Goal: Task Accomplishment & Management: Use online tool/utility

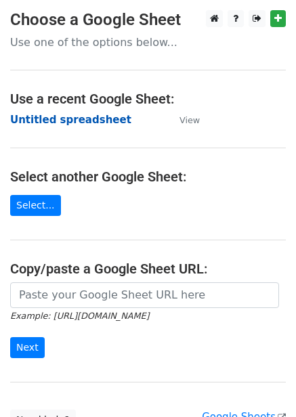
click at [97, 116] on strong "Untitled spreadsheet" at bounding box center [70, 120] width 121 height 12
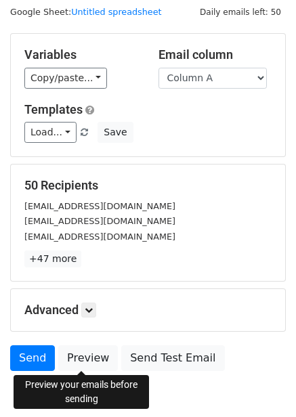
scroll to position [109, 0]
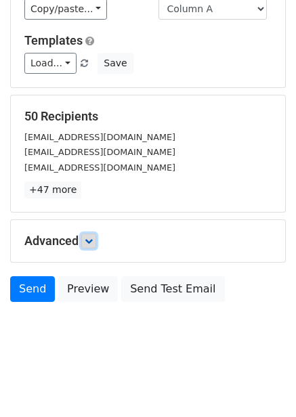
click at [89, 244] on icon at bounding box center [89, 241] width 8 height 8
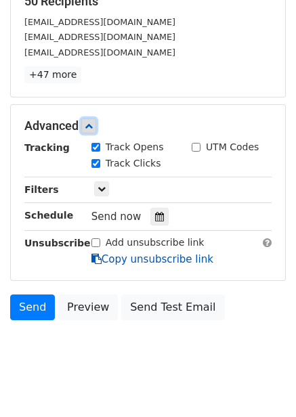
scroll to position [236, 0]
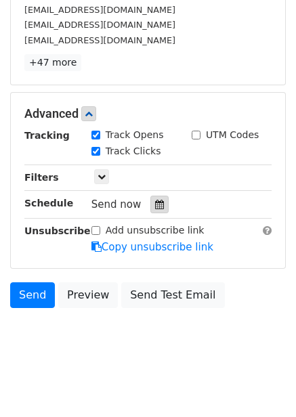
click at [156, 209] on icon at bounding box center [159, 204] width 9 height 9
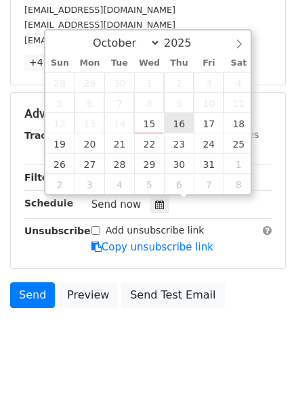
type input "2025-10-16 12:00"
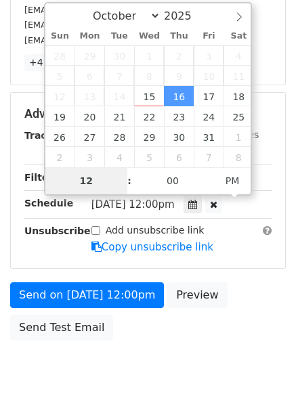
scroll to position [220, 0]
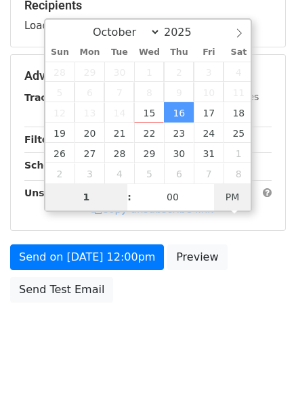
type input "1"
type input "2025-10-16 13:00"
type input "01"
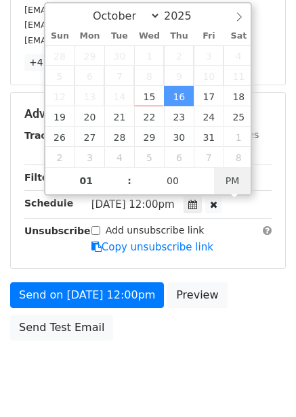
click at [222, 198] on div at bounding box center [213, 205] width 17 height 18
type input "11"
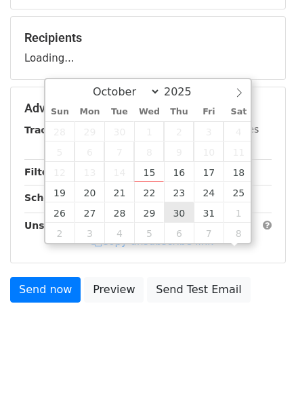
scroll to position [236, 0]
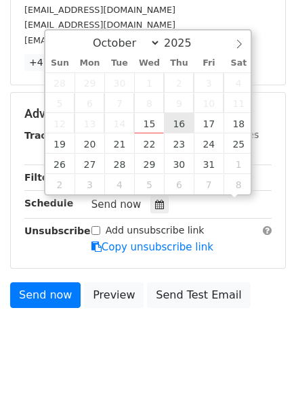
type input "2025-10-16 11:00"
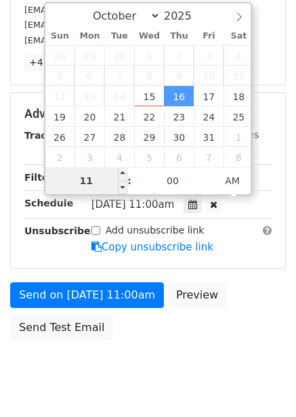
click at [95, 178] on input "11" at bounding box center [86, 180] width 83 height 27
type input "1"
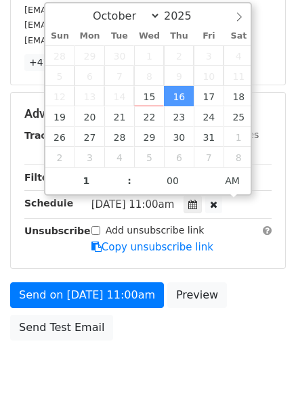
type input "2025-10-16 01:00"
click at [241, 269] on form "Variables Copy/paste... {{Column A}} {{Column B}} {{Column C}} {{Column D}} {{C…" at bounding box center [147, 92] width 275 height 510
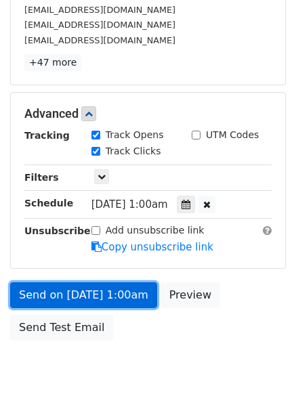
click at [84, 286] on link "Send on Oct 16 at 1:00am" at bounding box center [83, 295] width 147 height 26
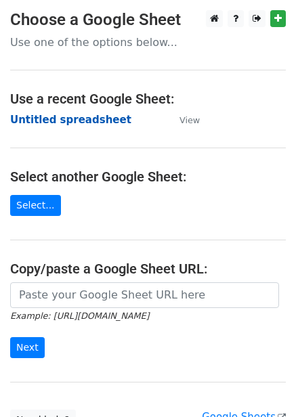
click at [62, 120] on strong "Untitled spreadsheet" at bounding box center [70, 120] width 121 height 12
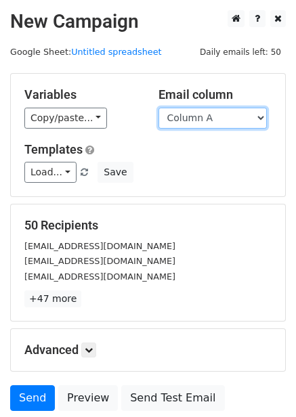
drag, startPoint x: 219, startPoint y: 117, endPoint x: 222, endPoint y: 127, distance: 9.8
click at [219, 117] on select "Column A Column B Column C Column D Column E Column F" at bounding box center [212, 118] width 108 height 21
select select "Column B"
click at [158, 108] on select "Column A Column B Column C Column D Column E Column F" at bounding box center [212, 118] width 108 height 21
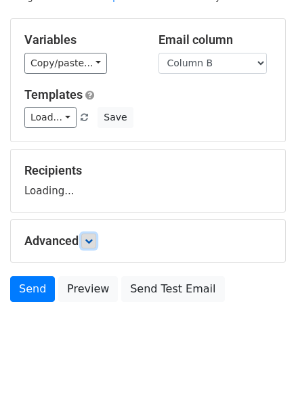
click at [96, 246] on link at bounding box center [88, 240] width 15 height 15
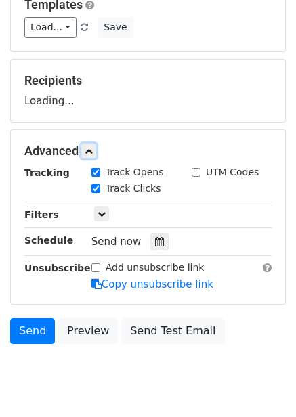
scroll to position [156, 0]
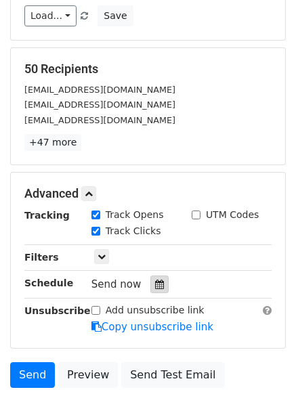
click at [155, 281] on icon at bounding box center [159, 283] width 9 height 9
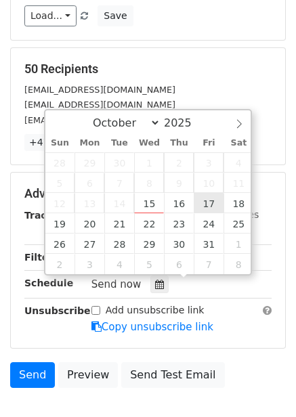
type input "2025-10-17 12:00"
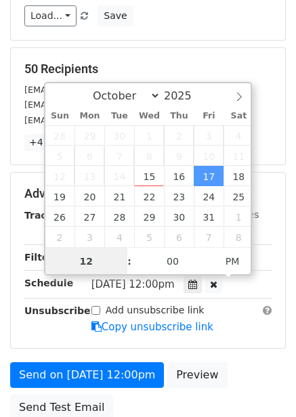
scroll to position [1, 0]
type input "2"
type input "2025-10-17 02:00"
type input "02"
click at [227, 268] on span "PM" at bounding box center [232, 260] width 37 height 27
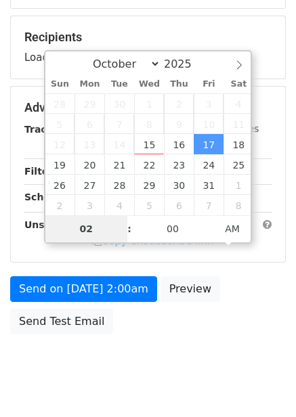
scroll to position [220, 0]
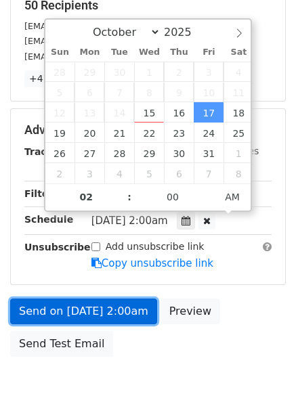
click at [118, 315] on link "Send on Oct 17 at 2:00am" at bounding box center [83, 311] width 147 height 26
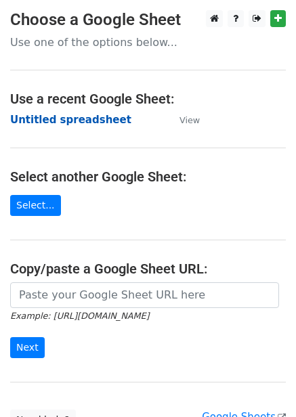
click at [72, 120] on strong "Untitled spreadsheet" at bounding box center [70, 120] width 121 height 12
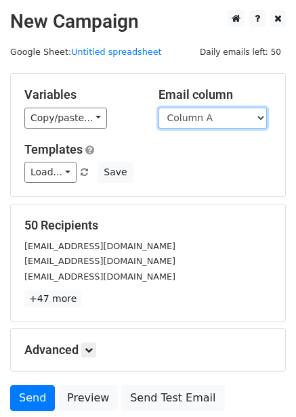
click at [204, 116] on select "Column A Column B Column C Column D Column E Column F" at bounding box center [212, 118] width 108 height 21
select select "Column C"
click at [158, 108] on select "Column A Column B Column C Column D Column E Column F" at bounding box center [212, 118] width 108 height 21
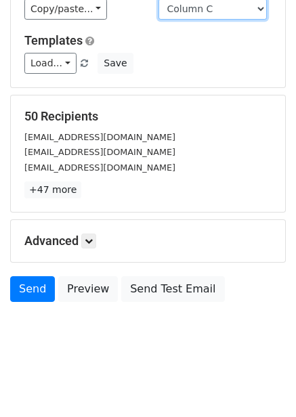
scroll to position [55, 0]
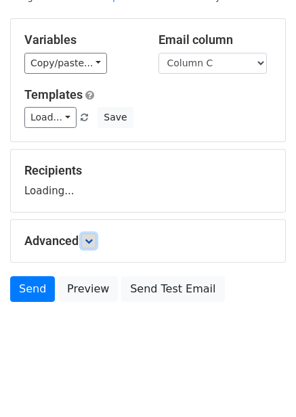
click at [96, 241] on link at bounding box center [88, 240] width 15 height 15
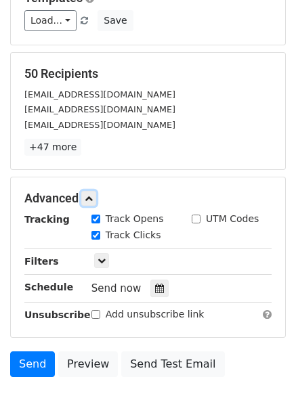
scroll to position [227, 0]
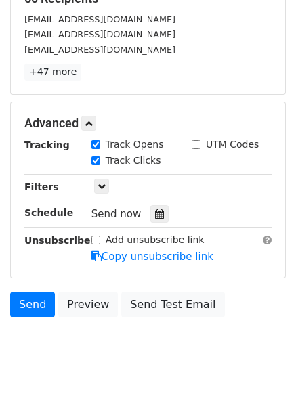
click at [148, 223] on div "Tracking Track Opens UTM Codes Track Clicks Filters Only include spreadsheet ro…" at bounding box center [147, 200] width 247 height 127
click at [155, 215] on icon at bounding box center [159, 213] width 9 height 9
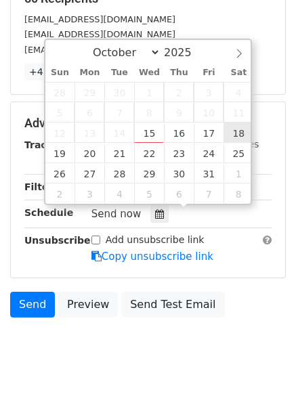
type input "2025-10-18 12:00"
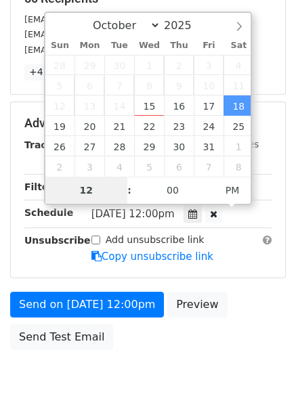
type input "3"
type input "2025-10-18 03:00"
type input "03"
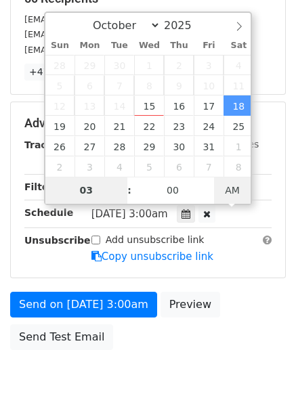
click at [230, 188] on span "AM" at bounding box center [232, 190] width 37 height 27
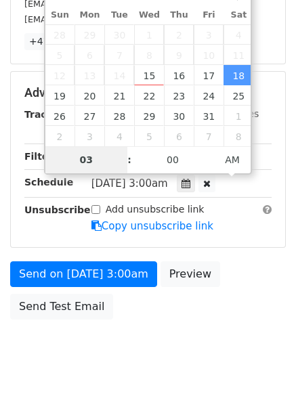
scroll to position [274, 0]
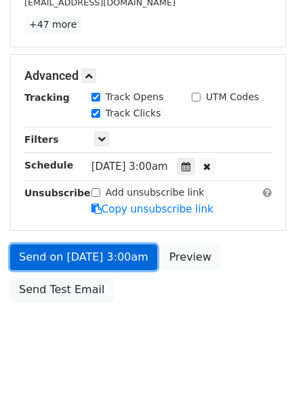
click at [133, 252] on link "Send on Oct 18 at 3:00am" at bounding box center [83, 257] width 147 height 26
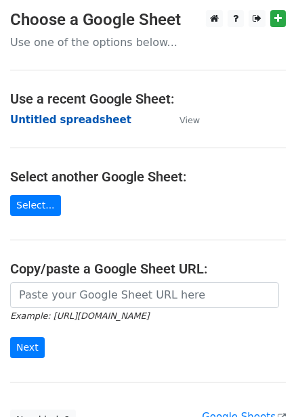
click at [64, 114] on strong "Untitled spreadsheet" at bounding box center [70, 120] width 121 height 12
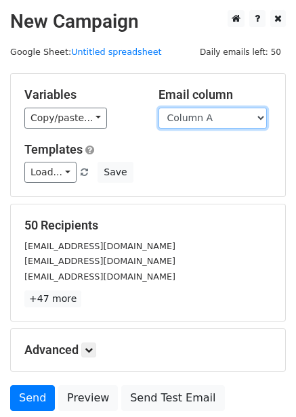
click at [202, 111] on select "Column A Column B Column C Column D Column E Column F" at bounding box center [212, 118] width 108 height 21
select select "Column D"
click at [158, 108] on select "Column A Column B Column C Column D Column E Column F" at bounding box center [212, 118] width 108 height 21
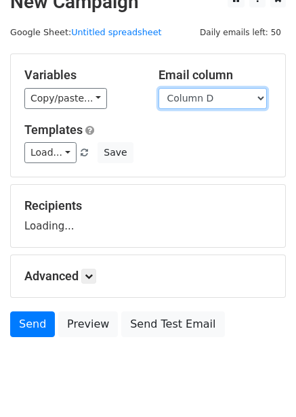
scroll to position [55, 0]
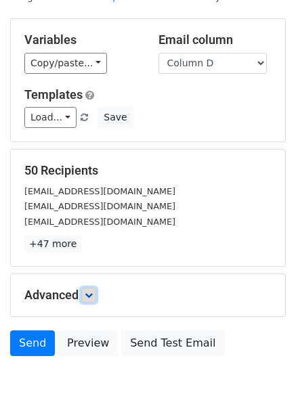
click at [91, 294] on icon at bounding box center [89, 295] width 8 height 8
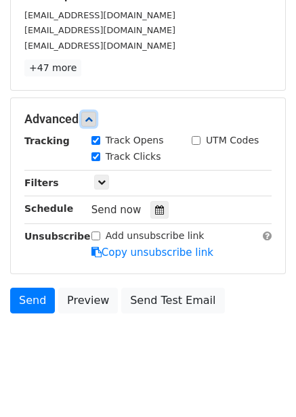
scroll to position [237, 0]
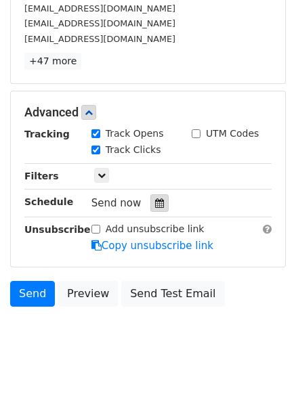
click at [155, 206] on icon at bounding box center [159, 202] width 9 height 9
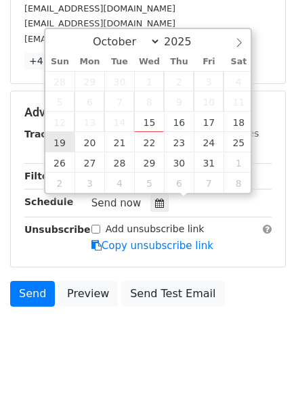
type input "2025-10-19 12:00"
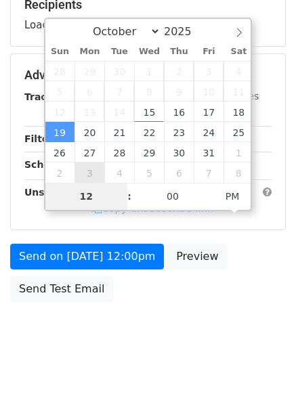
type input "4"
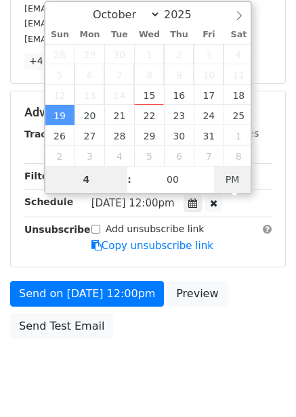
type input "2025-10-19 04:00"
type input "04"
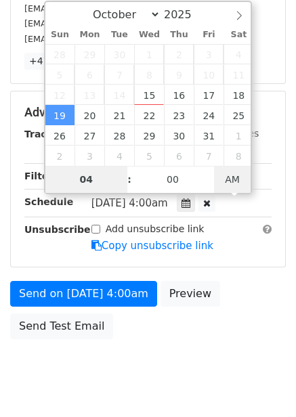
click at [241, 177] on span "AM" at bounding box center [232, 179] width 37 height 27
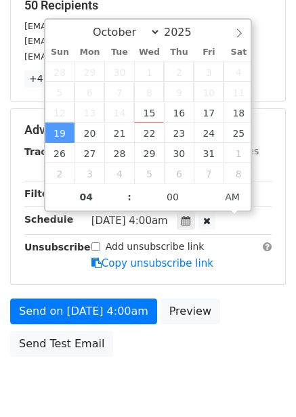
click at [229, 298] on div "Send on Oct 19 at 4:00am Preview Send Test Email" at bounding box center [148, 330] width 296 height 65
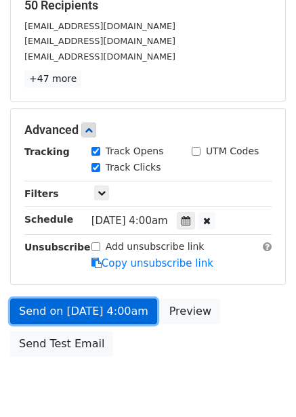
click at [141, 308] on link "Send on Oct 19 at 4:00am" at bounding box center [83, 311] width 147 height 26
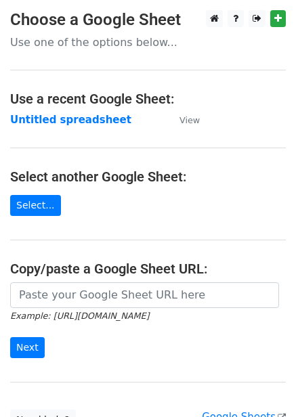
click at [73, 120] on strong "Untitled spreadsheet" at bounding box center [70, 120] width 121 height 12
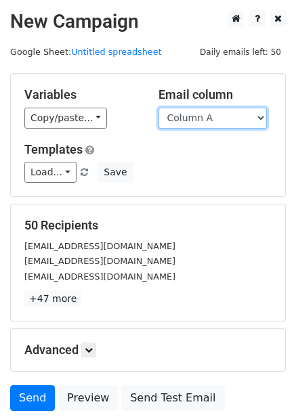
click at [241, 116] on select "Column A Column B Column C Column D Column E Column F" at bounding box center [212, 118] width 108 height 21
select select "Column E"
click at [158, 108] on select "Column A Column B Column C Column D Column E Column F" at bounding box center [212, 118] width 108 height 21
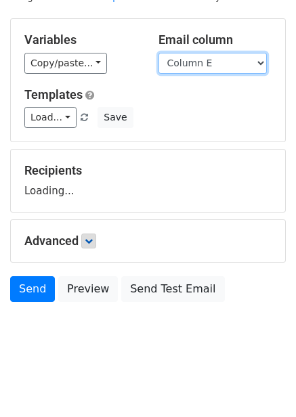
scroll to position [55, 0]
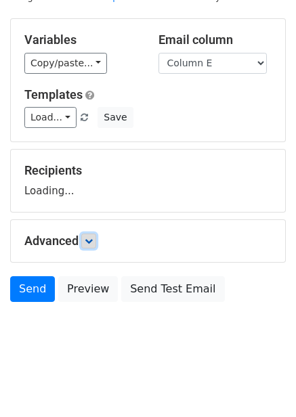
click at [93, 241] on icon at bounding box center [89, 241] width 8 height 8
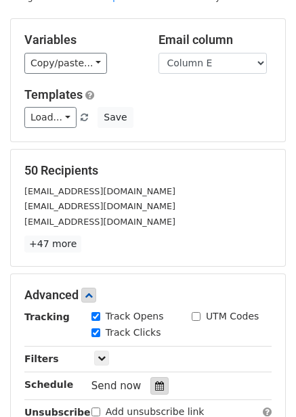
click at [156, 381] on icon at bounding box center [159, 385] width 9 height 9
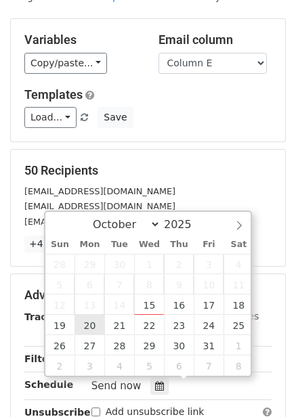
type input "2025-10-20 12:00"
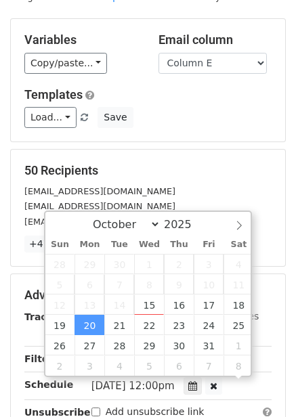
scroll to position [1, 0]
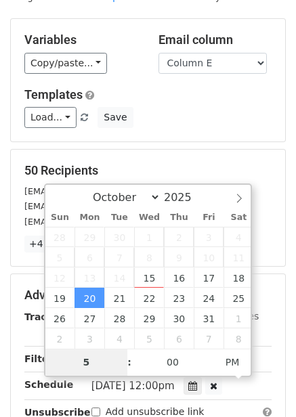
type input "5"
type input "2025-10-20 17:00"
type input "05"
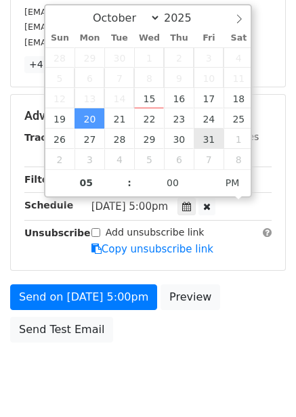
scroll to position [274, 0]
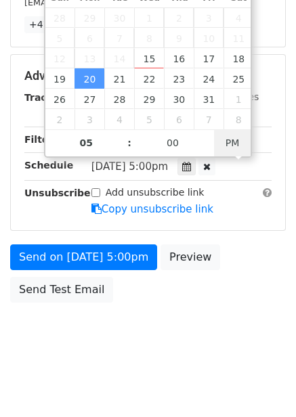
type input "2025-10-20 05:00"
click at [237, 137] on span "PM" at bounding box center [232, 142] width 37 height 27
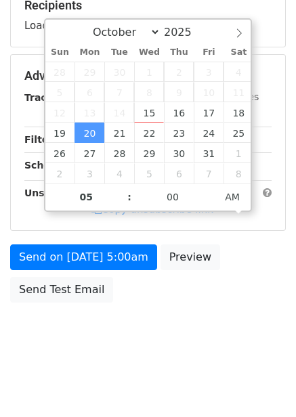
click at [246, 304] on div "Send on Oct 20 at 5:00am Preview Send Test Email" at bounding box center [148, 276] width 296 height 65
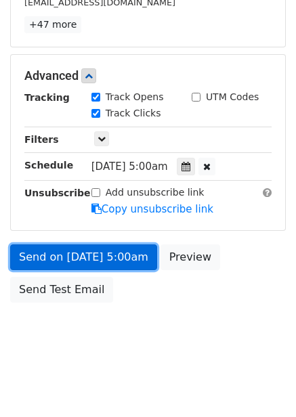
click at [122, 258] on link "Send on Oct 20 at 5:00am" at bounding box center [83, 257] width 147 height 26
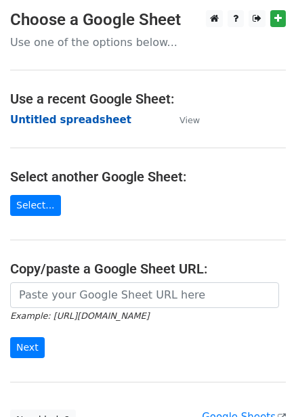
click at [71, 116] on strong "Untitled spreadsheet" at bounding box center [70, 120] width 121 height 12
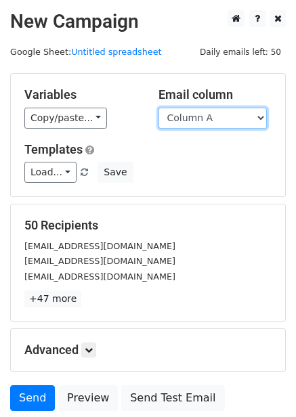
click at [191, 119] on select "Column A Column B Column C Column D Column E Column F" at bounding box center [212, 118] width 108 height 21
select select "Column F"
click at [158, 108] on select "Column A Column B Column C Column D Column E Column F" at bounding box center [212, 118] width 108 height 21
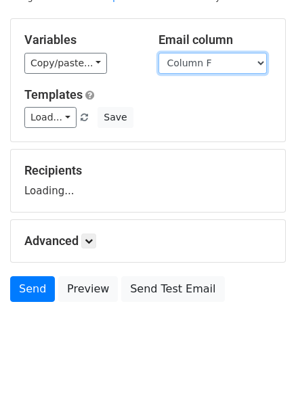
scroll to position [55, 0]
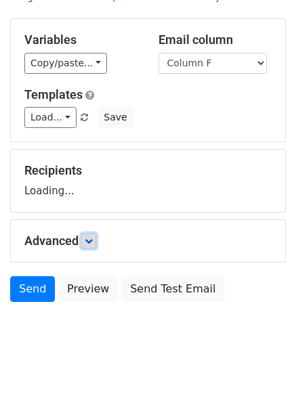
click at [91, 240] on icon at bounding box center [89, 241] width 8 height 8
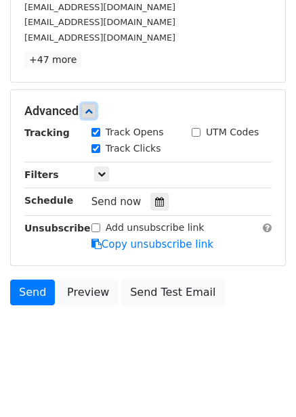
scroll to position [242, 0]
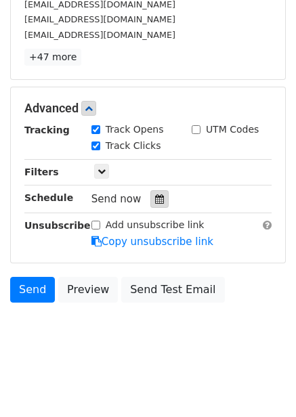
click at [158, 193] on div at bounding box center [159, 199] width 18 height 18
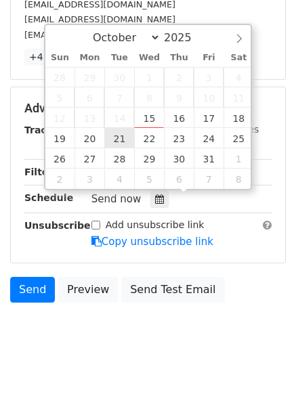
type input "[DATE] 12:00"
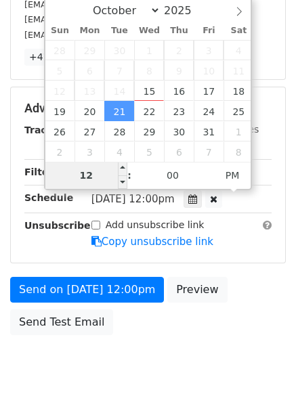
type input "6"
type input "[DATE] 06:00"
type input "06"
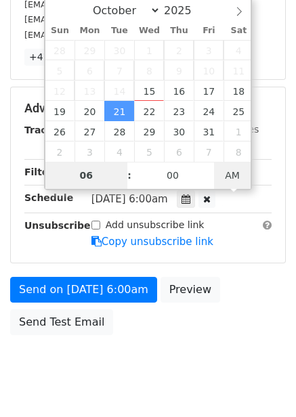
click at [236, 177] on span "AM" at bounding box center [232, 175] width 37 height 27
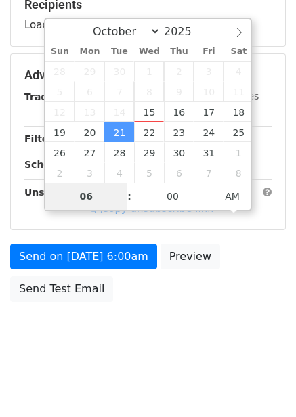
scroll to position [220, 0]
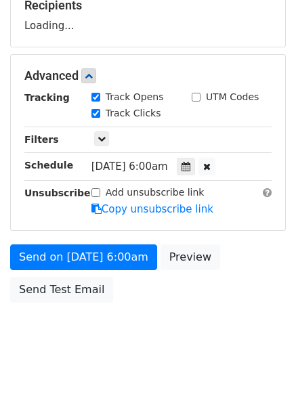
click at [244, 313] on body "New Campaign Daily emails left: 50 Google Sheet: Untitled spreadsheet Variables…" at bounding box center [148, 76] width 296 height 573
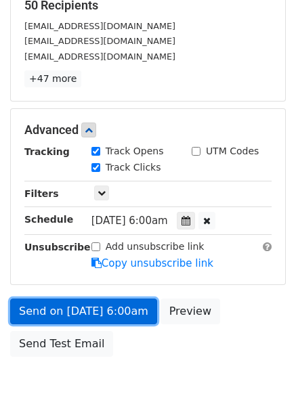
click at [96, 304] on link "Send on [DATE] 6:00am" at bounding box center [83, 311] width 147 height 26
